Goal: Navigation & Orientation: Find specific page/section

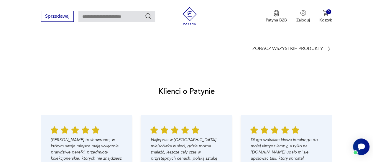
scroll to position [530, 0]
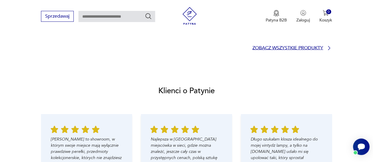
click at [326, 46] on icon at bounding box center [329, 48] width 6 height 6
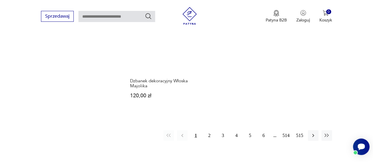
scroll to position [846, 0]
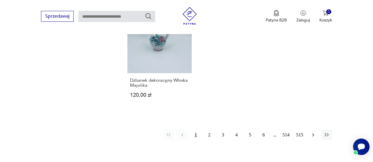
click at [312, 132] on icon "button" at bounding box center [313, 135] width 6 height 6
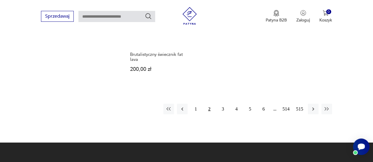
scroll to position [851, 0]
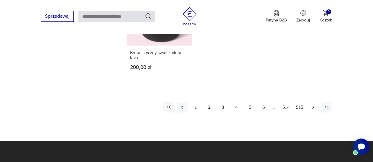
click at [312, 105] on icon "button" at bounding box center [313, 108] width 6 height 6
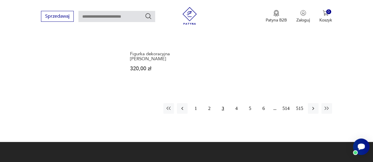
scroll to position [851, 0]
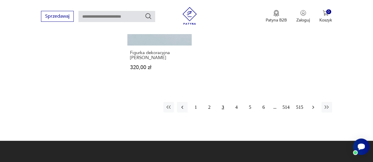
click at [312, 106] on icon "button" at bounding box center [313, 107] width 2 height 3
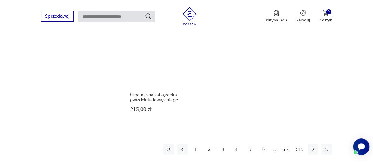
scroll to position [828, 0]
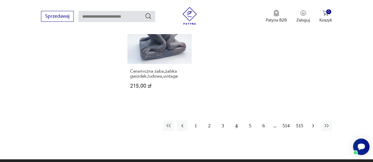
click at [313, 123] on icon "button" at bounding box center [313, 126] width 6 height 6
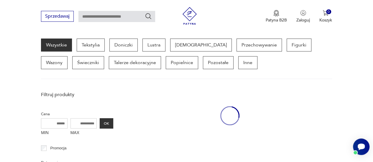
scroll to position [156, 0]
